Goal: Task Accomplishment & Management: Use online tool/utility

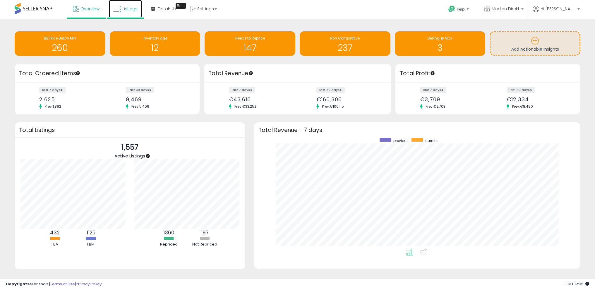
click at [124, 11] on span "Listings" at bounding box center [129, 9] width 15 height 6
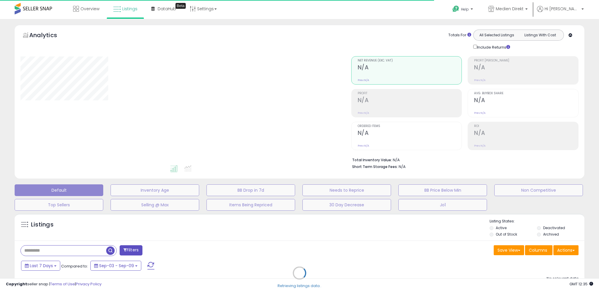
click at [570, 252] on div "Retrieving listings data.." at bounding box center [299, 277] width 578 height 133
click at [565, 250] on div "Retrieving listings data.." at bounding box center [299, 277] width 578 height 133
click at [568, 249] on div "Retrieving listings data.." at bounding box center [299, 277] width 578 height 133
click at [567, 249] on div "Retrieving listings data.." at bounding box center [299, 277] width 578 height 133
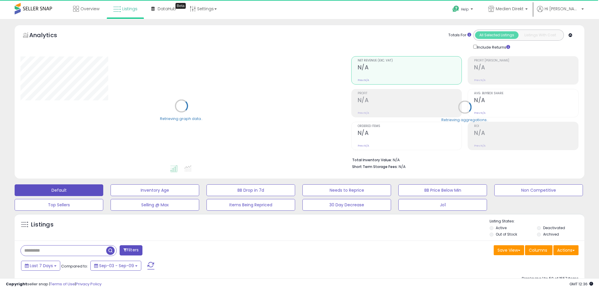
select select "**"
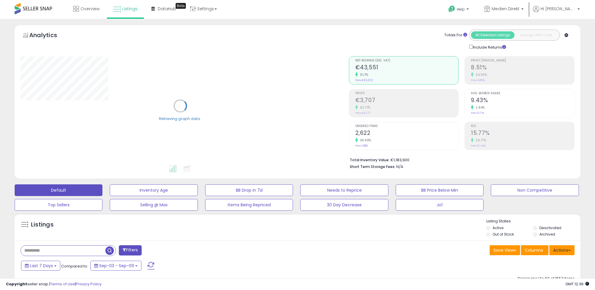
click at [567, 249] on button "Actions" at bounding box center [561, 250] width 25 height 10
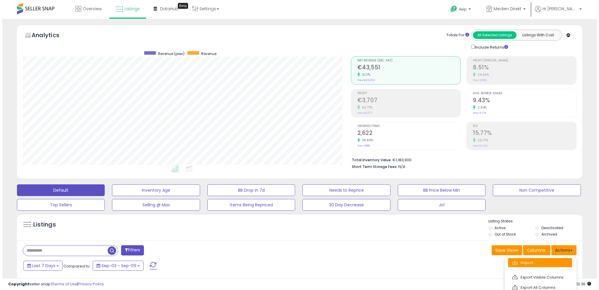
scroll to position [120, 328]
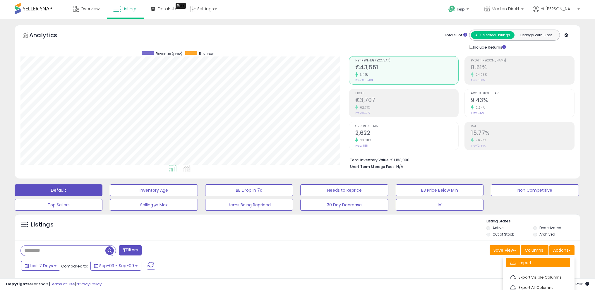
click at [554, 259] on link "Import" at bounding box center [538, 262] width 64 height 9
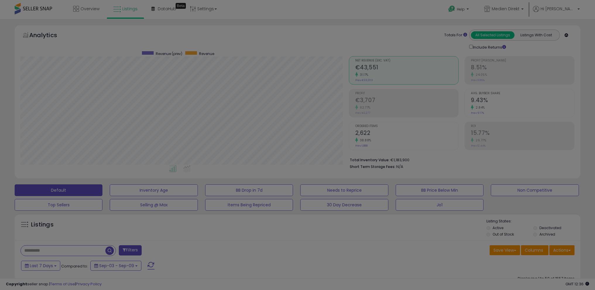
scroll to position [120, 330]
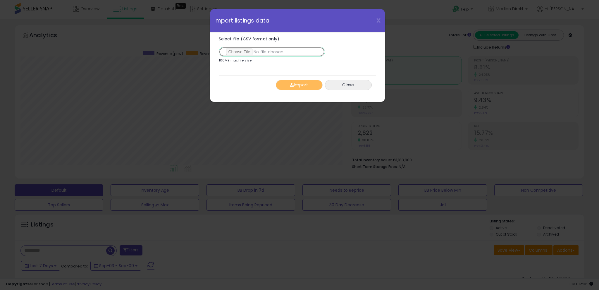
click at [249, 49] on input "Select file (CSV format only)" at bounding box center [272, 52] width 106 height 10
click at [296, 83] on button "Import" at bounding box center [299, 85] width 47 height 10
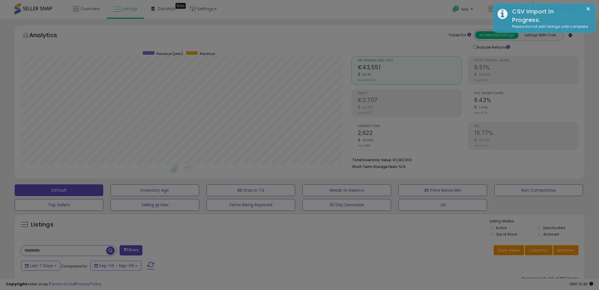
click at [567, 249] on div at bounding box center [299, 145] width 599 height 290
click at [564, 249] on div at bounding box center [299, 145] width 599 height 290
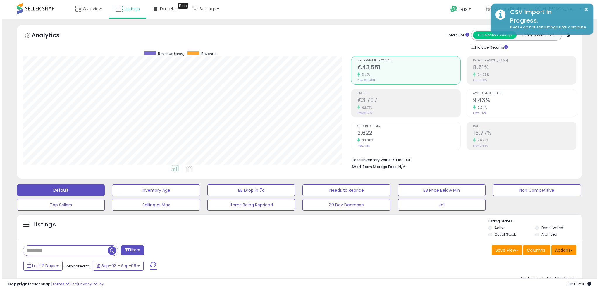
scroll to position [292345, 292137]
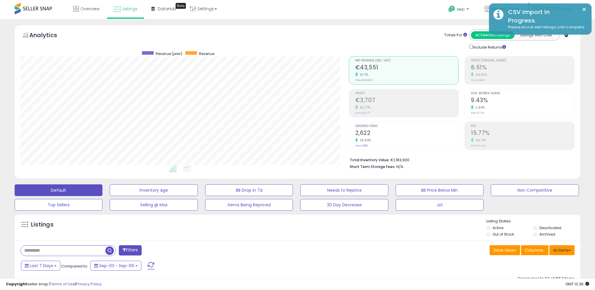
click at [568, 247] on button "Actions" at bounding box center [561, 250] width 25 height 10
click at [564, 249] on button "Actions" at bounding box center [561, 250] width 25 height 10
click at [563, 248] on button "Actions" at bounding box center [561, 250] width 25 height 10
click at [550, 258] on link "Import" at bounding box center [538, 262] width 64 height 9
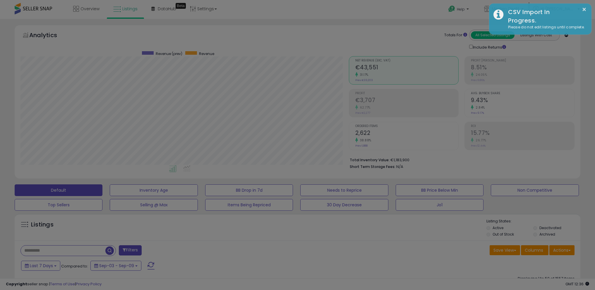
scroll to position [120, 330]
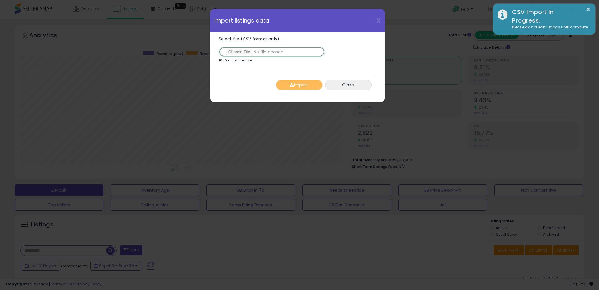
click at [249, 54] on input "Select file (CSV format only)" at bounding box center [272, 52] width 106 height 10
click at [301, 87] on button "Import" at bounding box center [299, 85] width 47 height 10
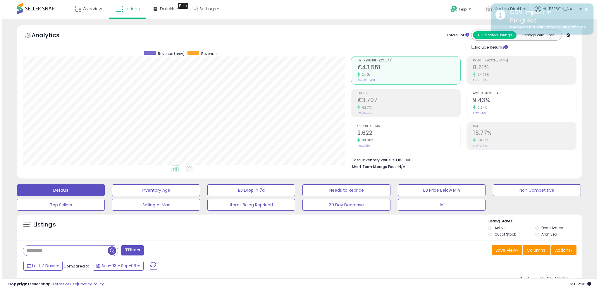
scroll to position [292345, 292137]
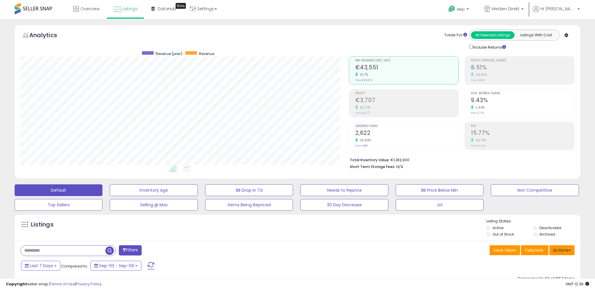
click at [559, 249] on button "Actions" at bounding box center [561, 250] width 25 height 10
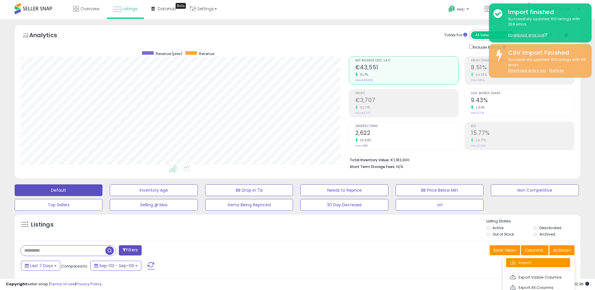
click at [542, 262] on link "Import" at bounding box center [538, 262] width 64 height 9
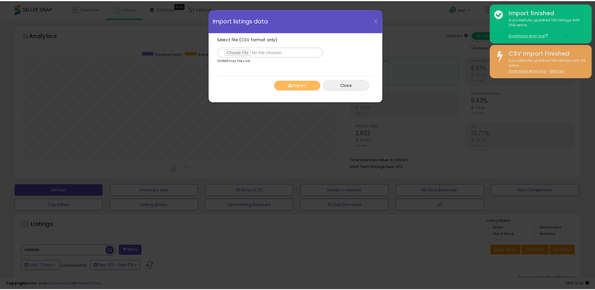
scroll to position [120, 330]
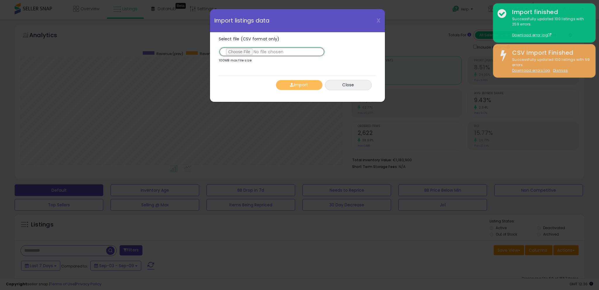
click at [242, 51] on input "Select file (CSV format only)" at bounding box center [272, 52] width 106 height 10
type input "**********"
click at [296, 84] on button "Import" at bounding box center [299, 85] width 47 height 10
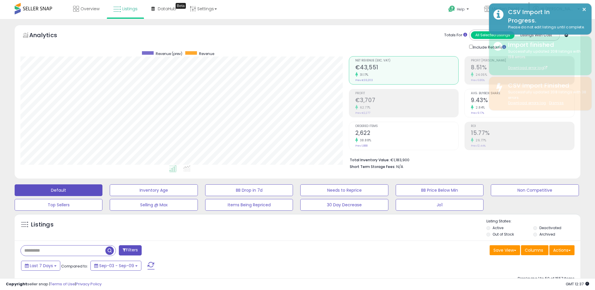
scroll to position [292345, 292137]
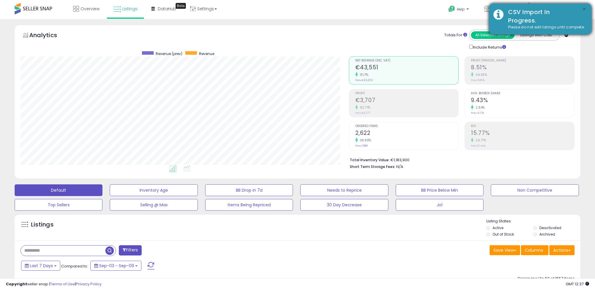
click at [586, 11] on button "×" at bounding box center [583, 9] width 5 height 7
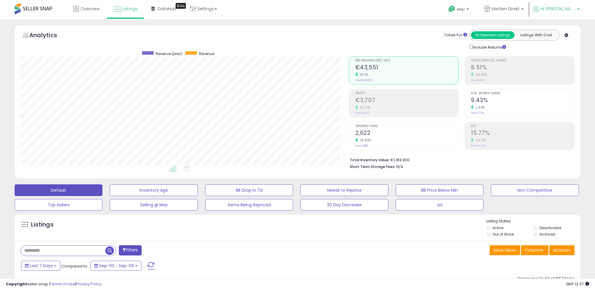
click at [572, 9] on span "Hi [PERSON_NAME]" at bounding box center [557, 9] width 35 height 6
click at [572, 61] on link "Logout" at bounding box center [566, 62] width 13 height 6
